Goal: Transaction & Acquisition: Purchase product/service

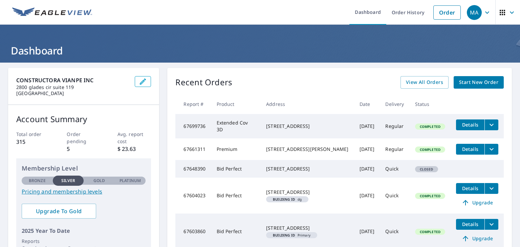
click at [479, 83] on span "Start New Order" at bounding box center [478, 82] width 39 height 8
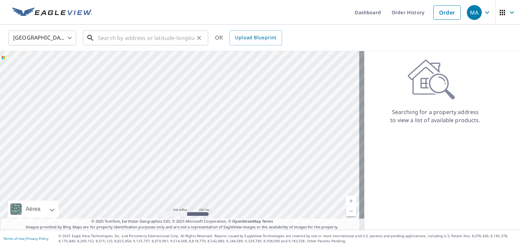
click at [110, 37] on input "text" at bounding box center [146, 37] width 96 height 19
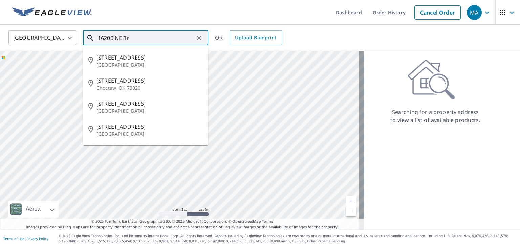
type input "16200 NE 3rd"
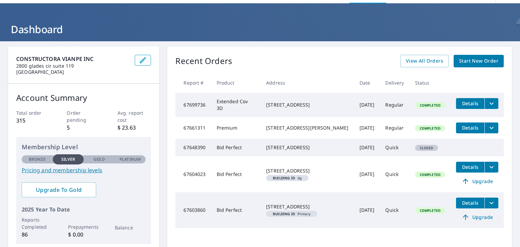
scroll to position [36, 0]
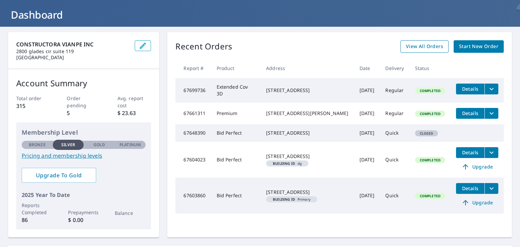
click at [417, 49] on span "View All Orders" at bounding box center [424, 46] width 37 height 8
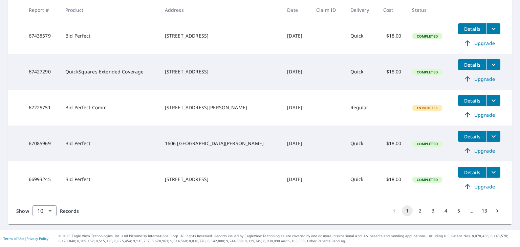
scroll to position [277, 0]
click at [415, 210] on button "2" at bounding box center [419, 210] width 11 height 11
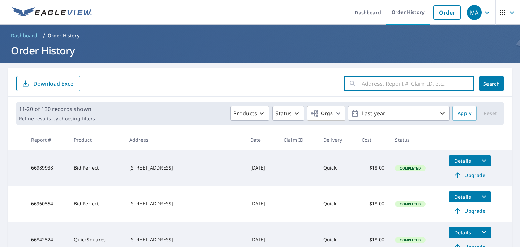
click at [382, 83] on input "text" at bounding box center [417, 83] width 112 height 19
type input "[STREET_ADDRESS]"
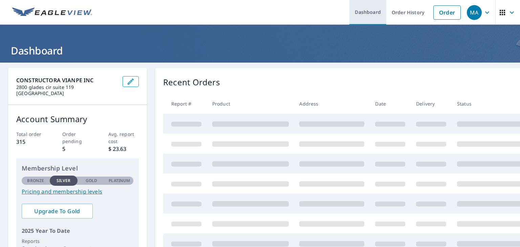
click at [365, 12] on link "Dashboard" at bounding box center [367, 12] width 37 height 25
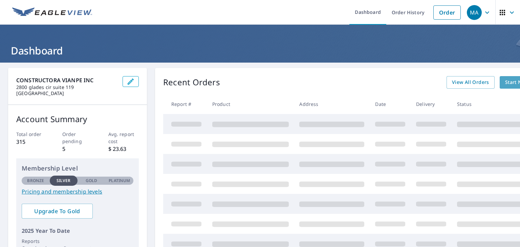
click at [507, 83] on div "CONSTRUCTORA VIANPE INC [STREET_ADDRESS] Account Summary Total order 315 Order …" at bounding box center [260, 222] width 520 height 319
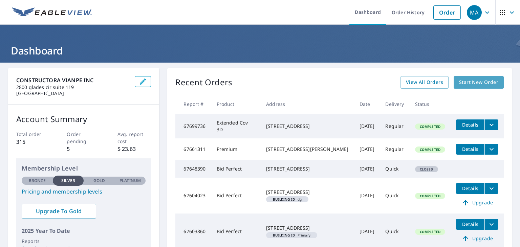
click at [475, 83] on span "Start New Order" at bounding box center [478, 82] width 39 height 8
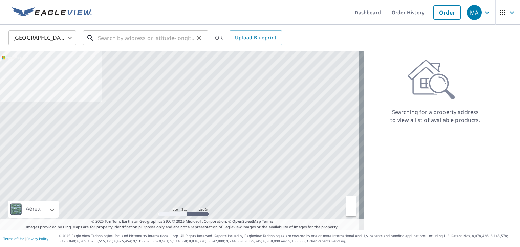
click at [114, 41] on input "text" at bounding box center [146, 37] width 96 height 19
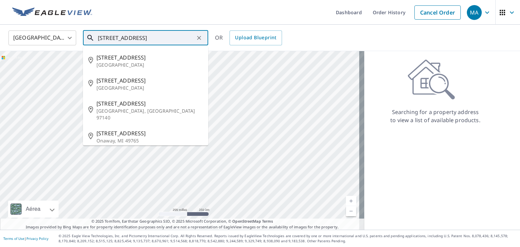
scroll to position [0, 0]
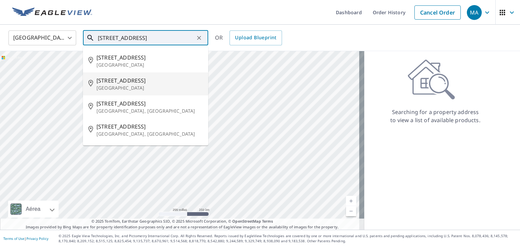
click at [113, 83] on span "[STREET_ADDRESS]" at bounding box center [149, 80] width 106 height 8
type input "[STREET_ADDRESS]"
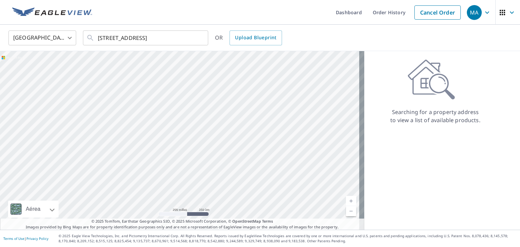
scroll to position [0, 0]
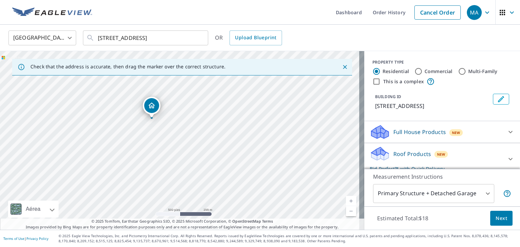
click at [495, 217] on span "Next" at bounding box center [500, 218] width 11 height 8
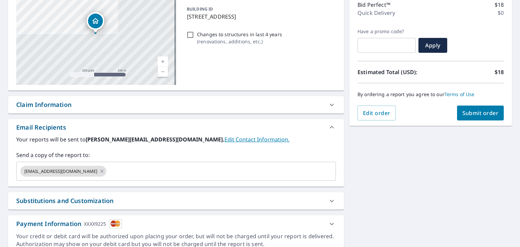
scroll to position [119, 0]
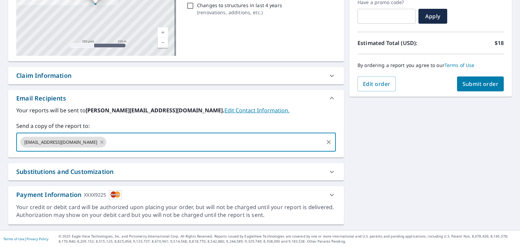
click at [107, 146] on input "text" at bounding box center [214, 142] width 215 height 13
click at [211, 140] on input "[EMAIL_ADDRESS][DOMAIN_NAME]" at bounding box center [214, 142] width 215 height 13
type input "[EMAIL_ADDRESS][DOMAIN_NAME]"
click at [41, 153] on div "Your reports will be sent to [PERSON_NAME][EMAIL_ADDRESS][DOMAIN_NAME]. Edit Co…" at bounding box center [176, 131] width 336 height 51
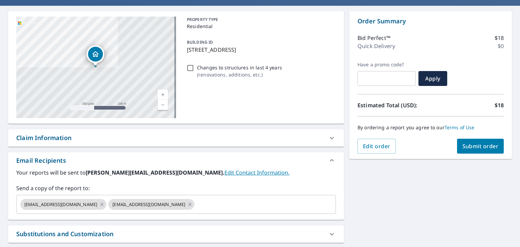
scroll to position [0, 0]
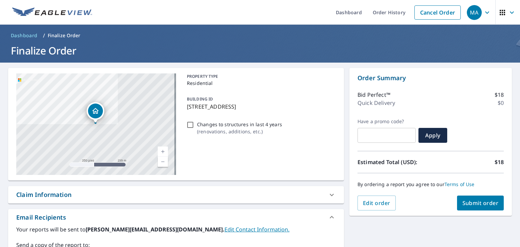
click at [476, 201] on span "Submit order" at bounding box center [480, 202] width 36 height 7
checkbox input "true"
